Goal: Transaction & Acquisition: Purchase product/service

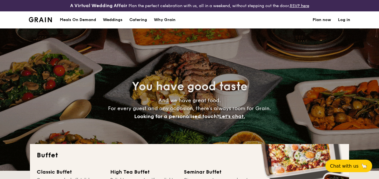
select select
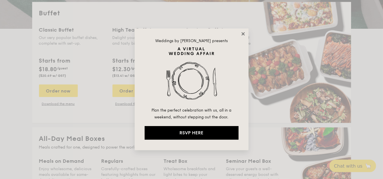
click at [242, 34] on icon at bounding box center [243, 33] width 5 height 5
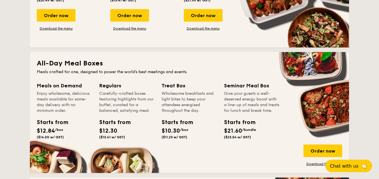
scroll to position [228, 0]
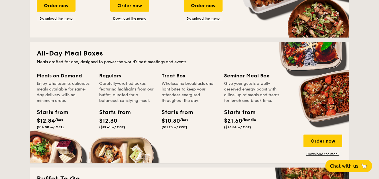
click at [56, 87] on div "Enjoy wholesome, delicious meals available for same-day delivery with no minimu…" at bounding box center [65, 92] width 56 height 23
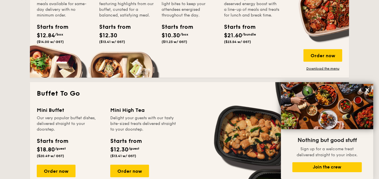
scroll to position [314, 0]
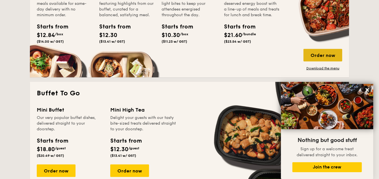
click at [331, 56] on div "Order now" at bounding box center [323, 55] width 39 height 13
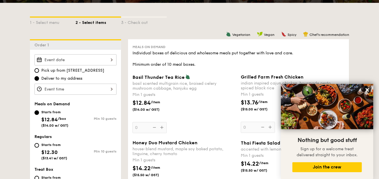
scroll to position [142, 0]
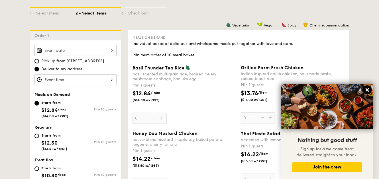
click at [366, 91] on icon at bounding box center [367, 89] width 3 height 3
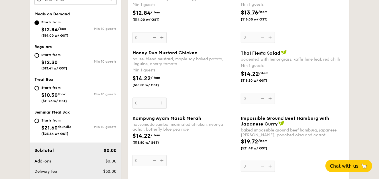
scroll to position [228, 0]
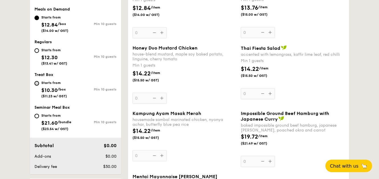
click at [36, 83] on input "Starts from $10.30 /box ($11.23 w/ GST) Min 10 guests" at bounding box center [36, 83] width 5 height 5
radio input "true"
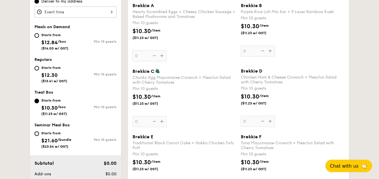
scroll to position [199, 0]
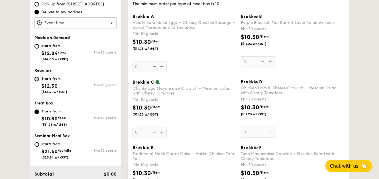
click at [36, 78] on input "Starts from $12.30 ($13.41 w/ GST) Min 10 guests" at bounding box center [36, 79] width 5 height 5
radio input "true"
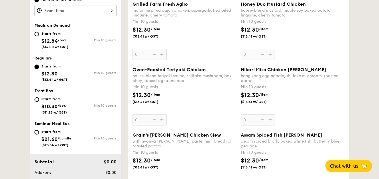
scroll to position [285, 0]
